Goal: Obtain resource: Obtain resource

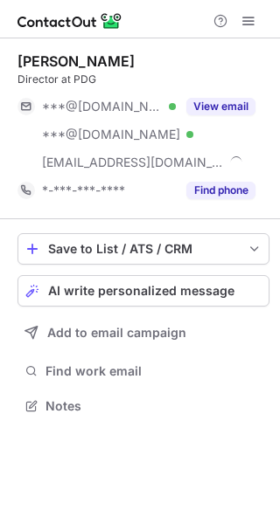
scroll to position [394, 280]
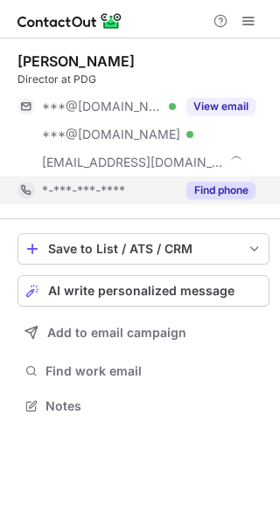
click at [198, 194] on button "Find phone" at bounding box center [220, 190] width 69 height 17
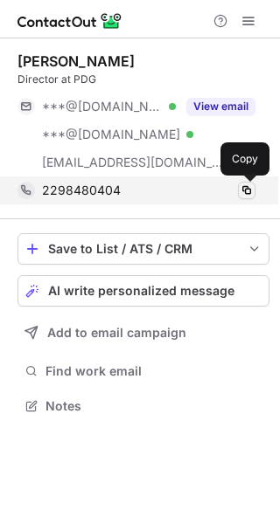
click at [251, 194] on span at bounding box center [246, 190] width 14 height 14
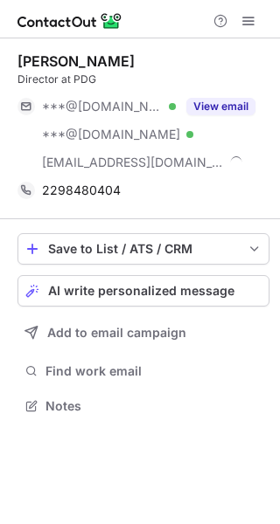
scroll to position [394, 280]
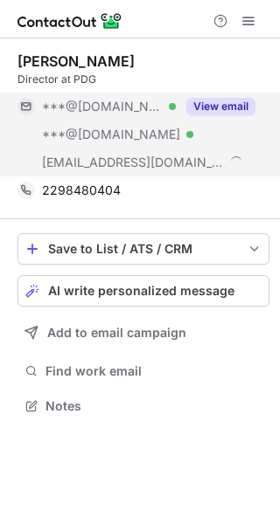
click at [207, 103] on button "View email" at bounding box center [220, 106] width 69 height 17
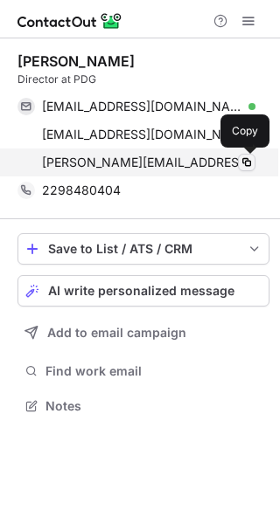
click at [242, 164] on span at bounding box center [246, 163] width 14 height 14
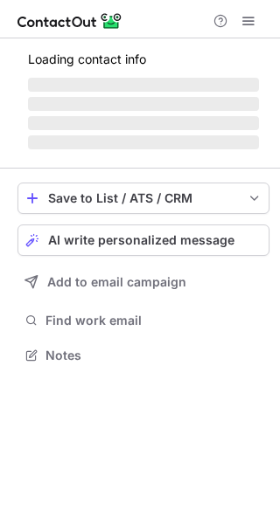
scroll to position [338, 280]
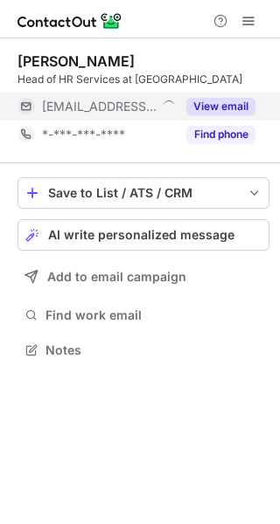
click at [195, 107] on button "View email" at bounding box center [220, 106] width 69 height 17
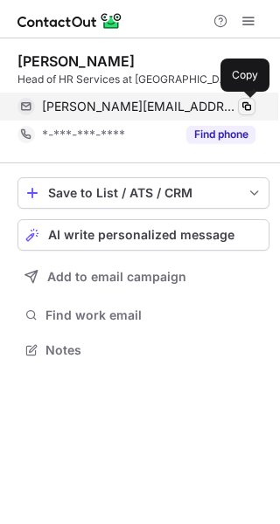
click at [245, 114] on button at bounding box center [246, 106] width 17 height 17
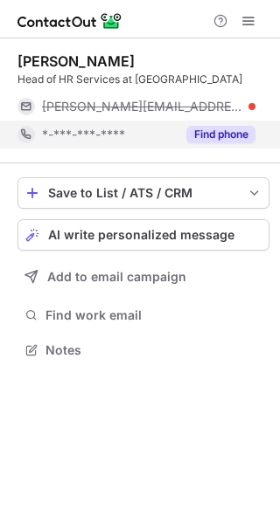
click at [203, 138] on button "Find phone" at bounding box center [220, 134] width 69 height 17
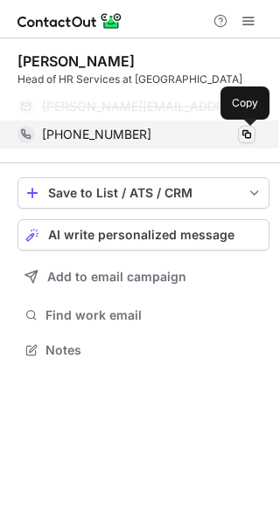
click at [242, 134] on span at bounding box center [246, 135] width 14 height 14
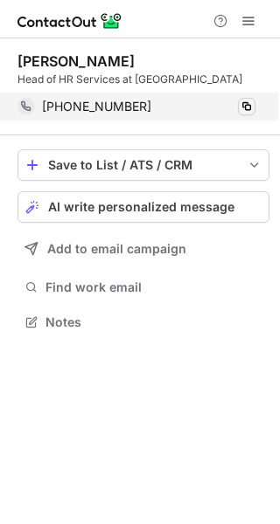
scroll to position [310, 280]
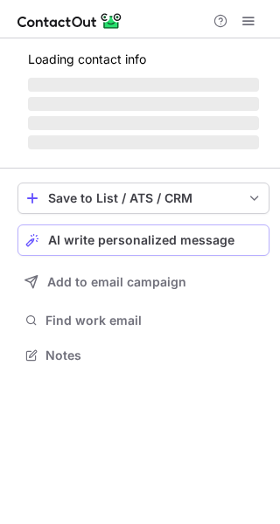
scroll to position [354, 280]
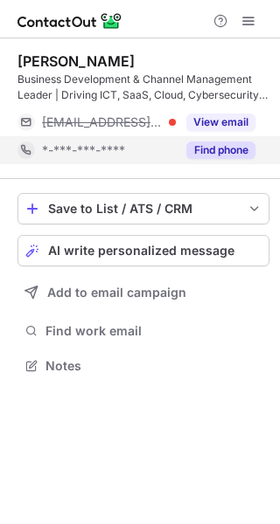
click at [238, 148] on button "Find phone" at bounding box center [220, 150] width 69 height 17
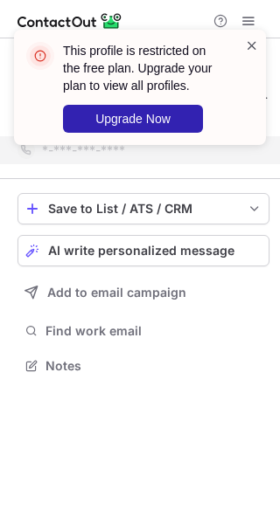
click at [256, 38] on span at bounding box center [252, 45] width 14 height 17
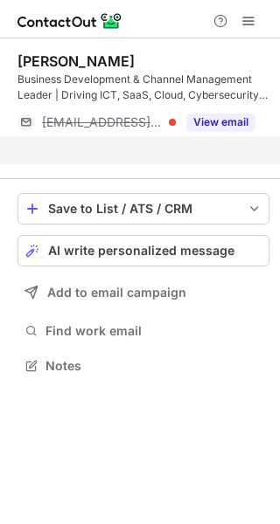
click at [249, 18] on div "This profile is restricted on the free plan. Upgrade your plan to view all prof…" at bounding box center [140, 94] width 280 height 164
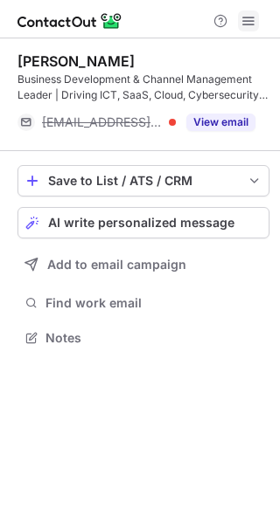
click at [246, 18] on span at bounding box center [248, 21] width 14 height 14
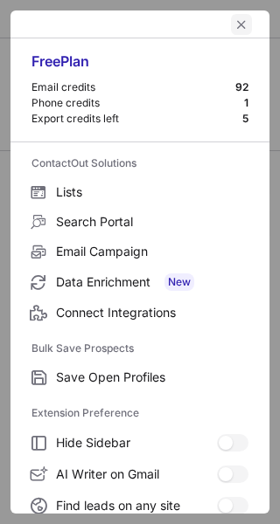
click at [235, 30] on span "left-button" at bounding box center [241, 24] width 14 height 14
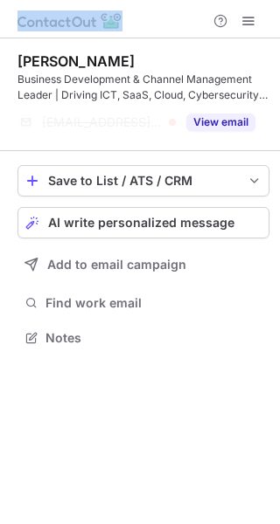
click at [235, 30] on div at bounding box center [234, 20] width 56 height 21
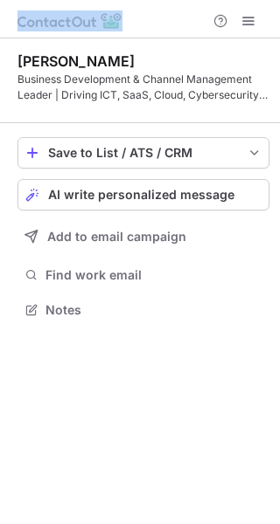
scroll to position [298, 280]
click at [245, 28] on span at bounding box center [248, 21] width 14 height 14
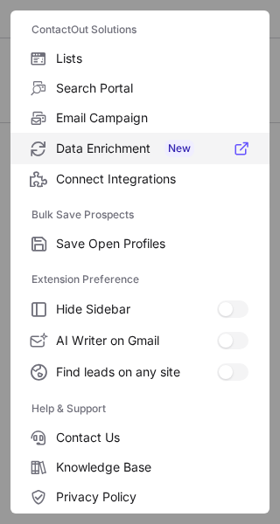
scroll to position [204, 0]
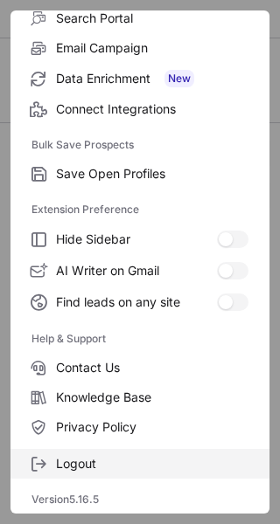
click at [87, 455] on label "Logout" at bounding box center [139, 464] width 259 height 30
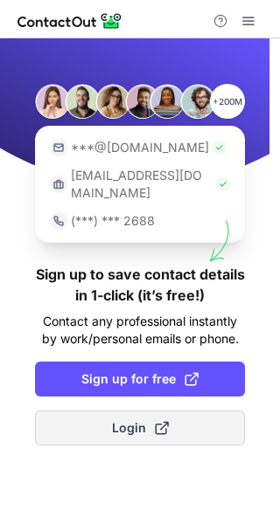
click at [146, 419] on span "Login" at bounding box center [140, 427] width 57 height 17
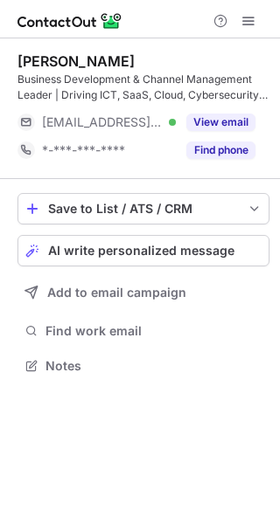
scroll to position [354, 280]
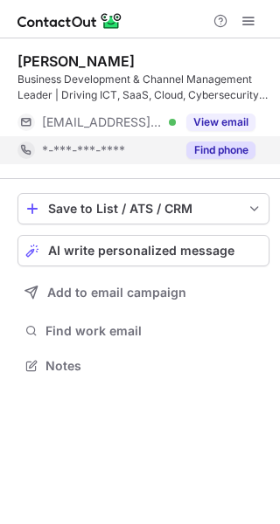
click at [201, 142] on button "Find phone" at bounding box center [220, 150] width 69 height 17
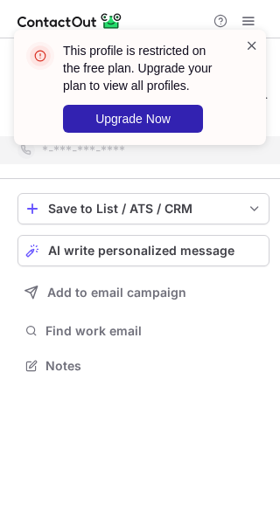
click at [246, 48] on span at bounding box center [252, 45] width 14 height 17
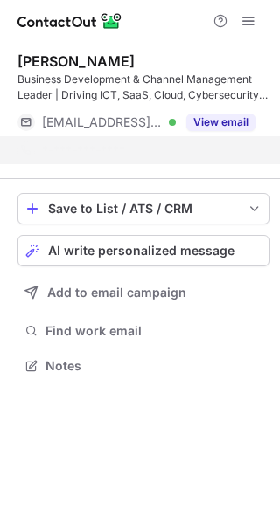
click at [215, 127] on div "This profile is restricted on the free plan. Upgrade your plan to view all prof…" at bounding box center [143, 87] width 161 height 91
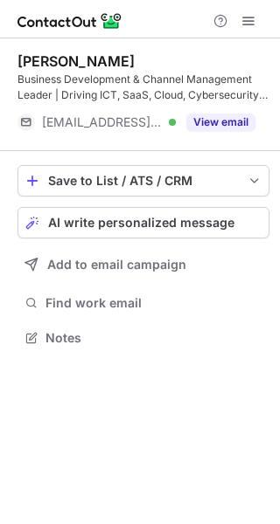
scroll to position [326, 280]
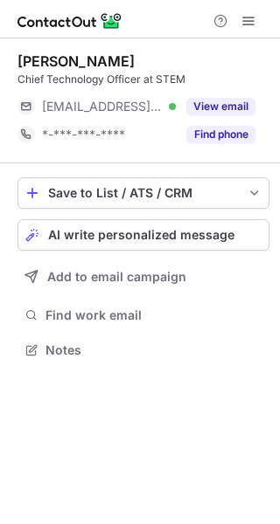
scroll to position [338, 280]
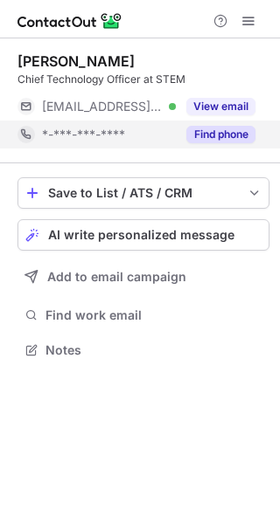
click at [225, 136] on button "Find phone" at bounding box center [220, 134] width 69 height 17
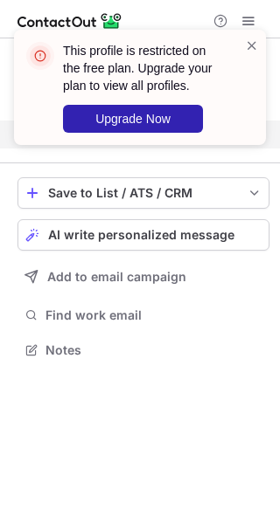
click at [244, 49] on div "This profile is restricted on the free plan. Upgrade your plan to view all prof…" at bounding box center [133, 87] width 224 height 101
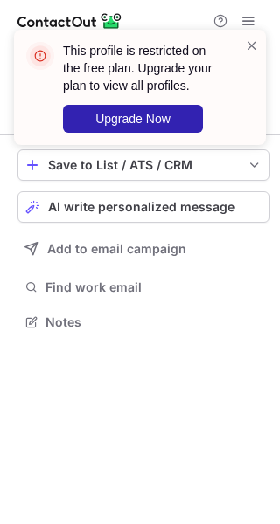
scroll to position [310, 280]
click at [257, 41] on span at bounding box center [252, 45] width 14 height 17
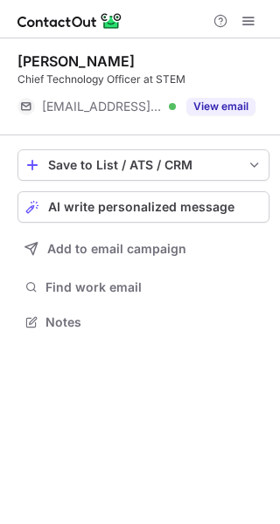
click at [250, 17] on div "This profile is restricted on the free plan. Upgrade your plan to view all prof…" at bounding box center [140, 94] width 280 height 164
click at [249, 17] on span at bounding box center [248, 21] width 14 height 14
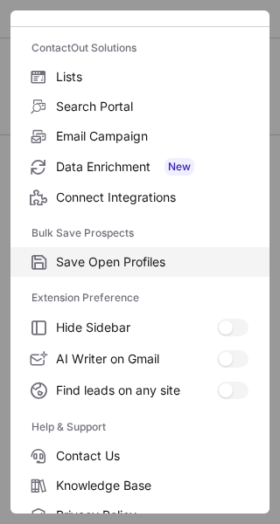
scroll to position [204, 0]
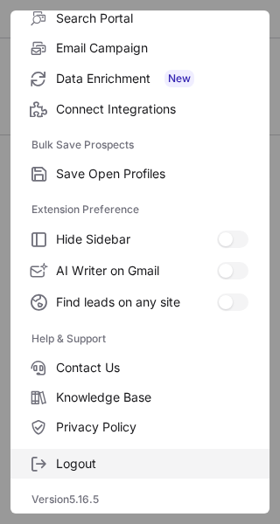
click at [67, 468] on span "Logout" at bounding box center [152, 464] width 192 height 16
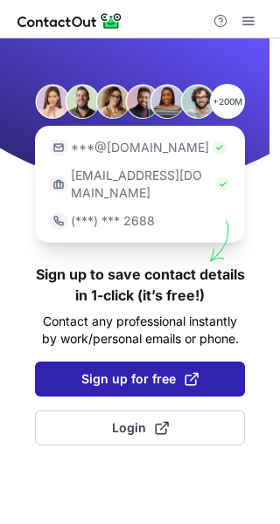
click at [172, 370] on span "Sign up for free" at bounding box center [139, 378] width 117 height 17
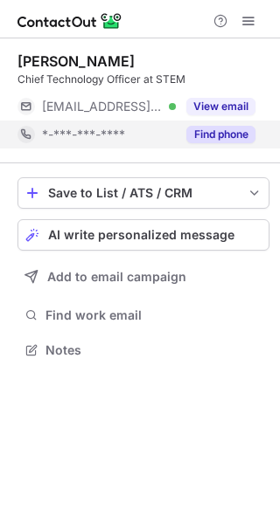
scroll to position [338, 280]
click at [209, 141] on button "Find phone" at bounding box center [220, 134] width 69 height 17
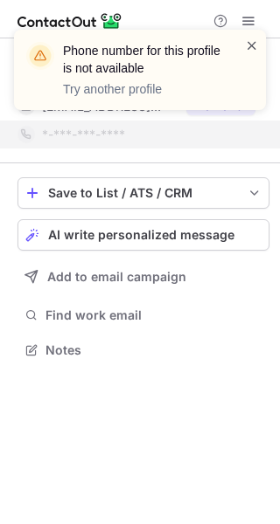
click at [247, 45] on span at bounding box center [252, 45] width 14 height 17
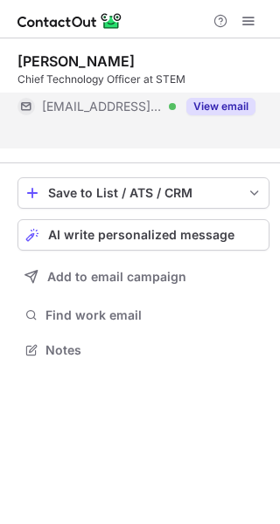
scroll to position [310, 280]
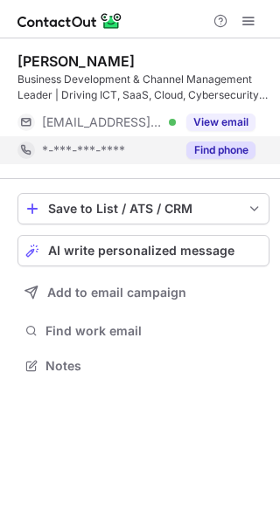
scroll to position [354, 280]
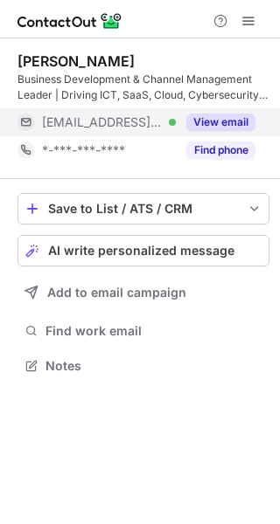
click at [229, 129] on button "View email" at bounding box center [220, 122] width 69 height 17
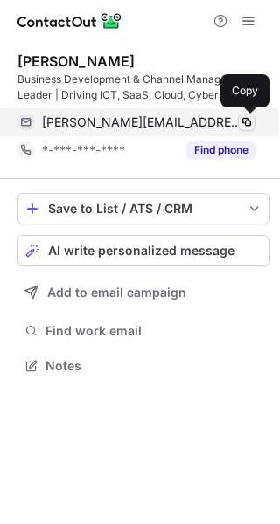
click at [239, 119] on button at bounding box center [246, 122] width 17 height 17
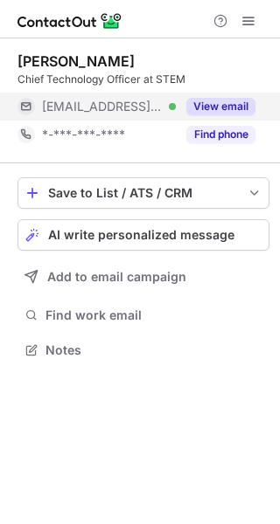
scroll to position [338, 280]
click at [208, 95] on div "View email" at bounding box center [216, 107] width 80 height 28
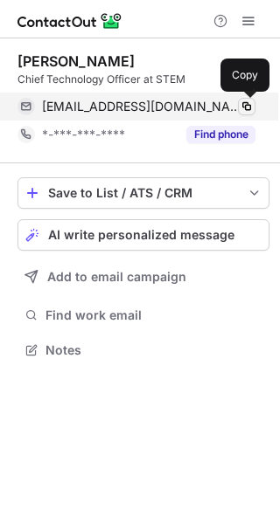
click at [239, 107] on button at bounding box center [246, 106] width 17 height 17
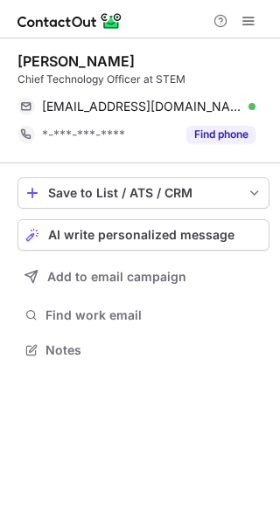
scroll to position [338, 280]
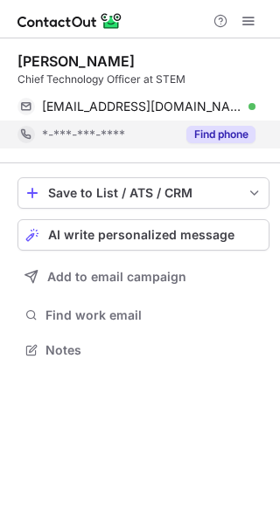
click at [221, 127] on button "Find phone" at bounding box center [220, 134] width 69 height 17
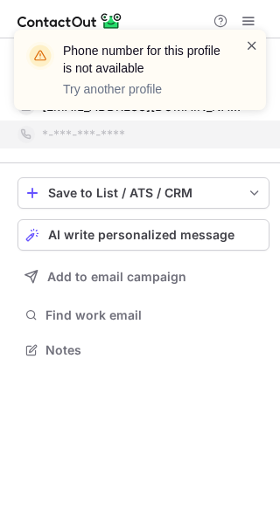
click at [254, 45] on span at bounding box center [252, 45] width 14 height 17
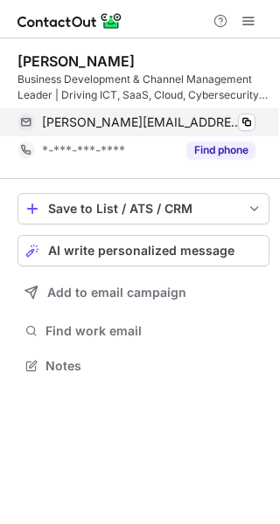
scroll to position [354, 280]
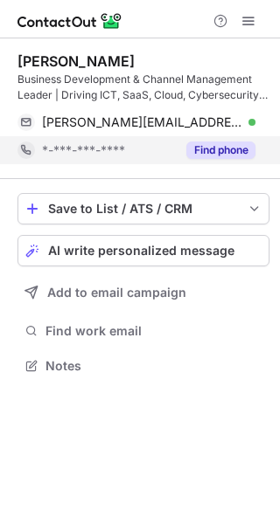
click at [218, 145] on button "Find phone" at bounding box center [220, 150] width 69 height 17
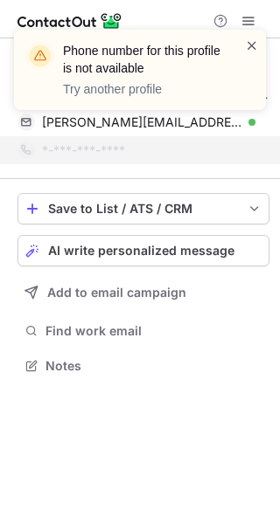
click at [246, 40] on span at bounding box center [252, 45] width 14 height 17
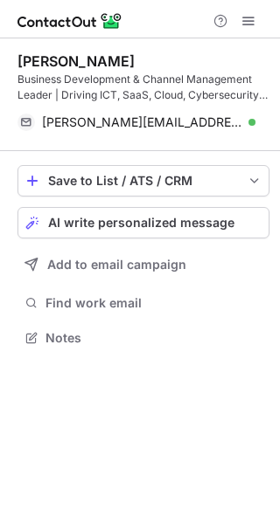
scroll to position [326, 280]
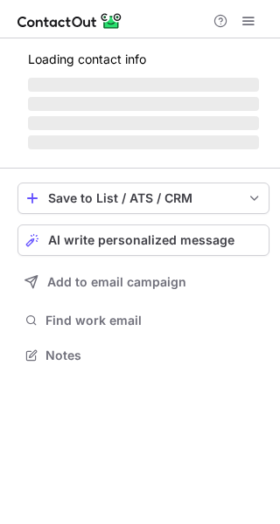
scroll to position [338, 280]
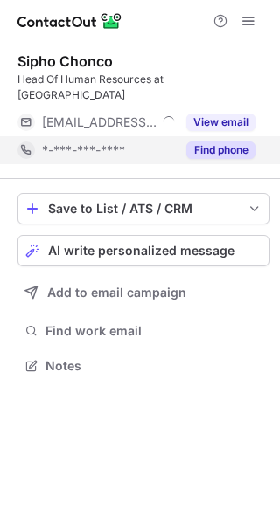
click at [191, 142] on button "Find phone" at bounding box center [220, 150] width 69 height 17
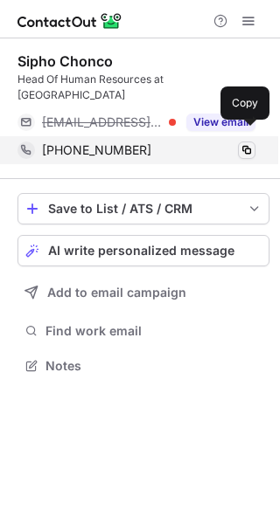
click at [239, 143] on span at bounding box center [246, 150] width 14 height 14
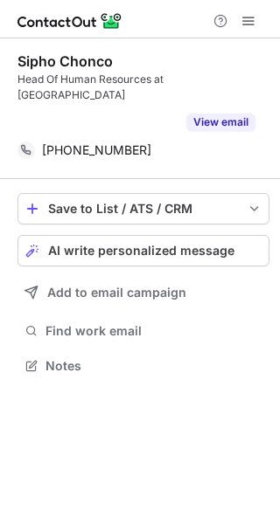
scroll to position [310, 280]
